Goal: Task Accomplishment & Management: Use online tool/utility

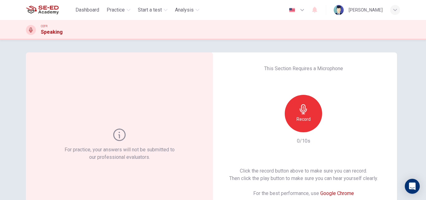
drag, startPoint x: 422, startPoint y: 68, endPoint x: 426, endPoint y: 108, distance: 40.1
click at [426, 108] on div "For practice, your answers will not be submitted to our professional evaluators…" at bounding box center [213, 120] width 426 height 160
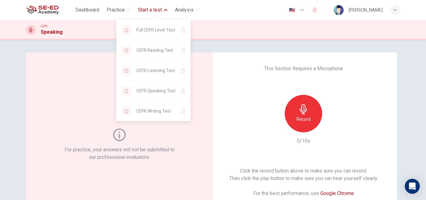
click at [164, 8] on button "Start a test" at bounding box center [152, 9] width 35 height 11
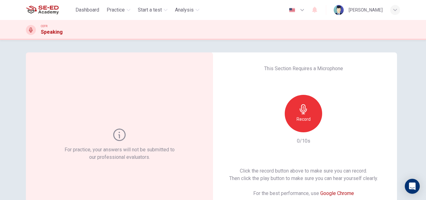
click at [193, 71] on div "For practice, your answers will not be submitted to our professional evaluators." at bounding box center [119, 144] width 187 height 185
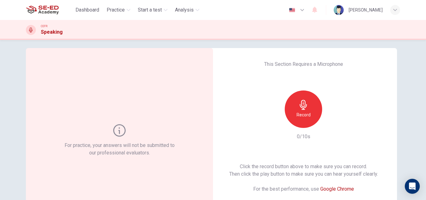
scroll to position [4, 0]
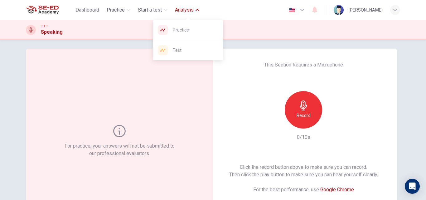
click at [180, 12] on span "Analysis" at bounding box center [184, 9] width 19 height 7
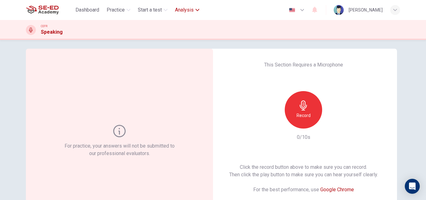
click at [194, 9] on span "Analysis" at bounding box center [184, 9] width 19 height 7
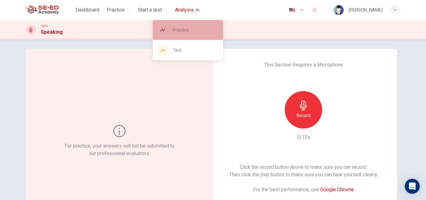
click at [193, 30] on span "Practice" at bounding box center [195, 29] width 45 height 7
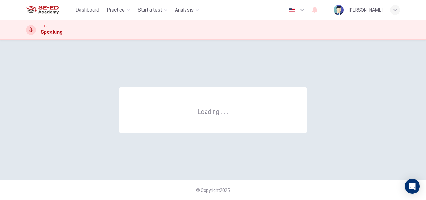
scroll to position [0, 0]
